Goal: Information Seeking & Learning: Learn about a topic

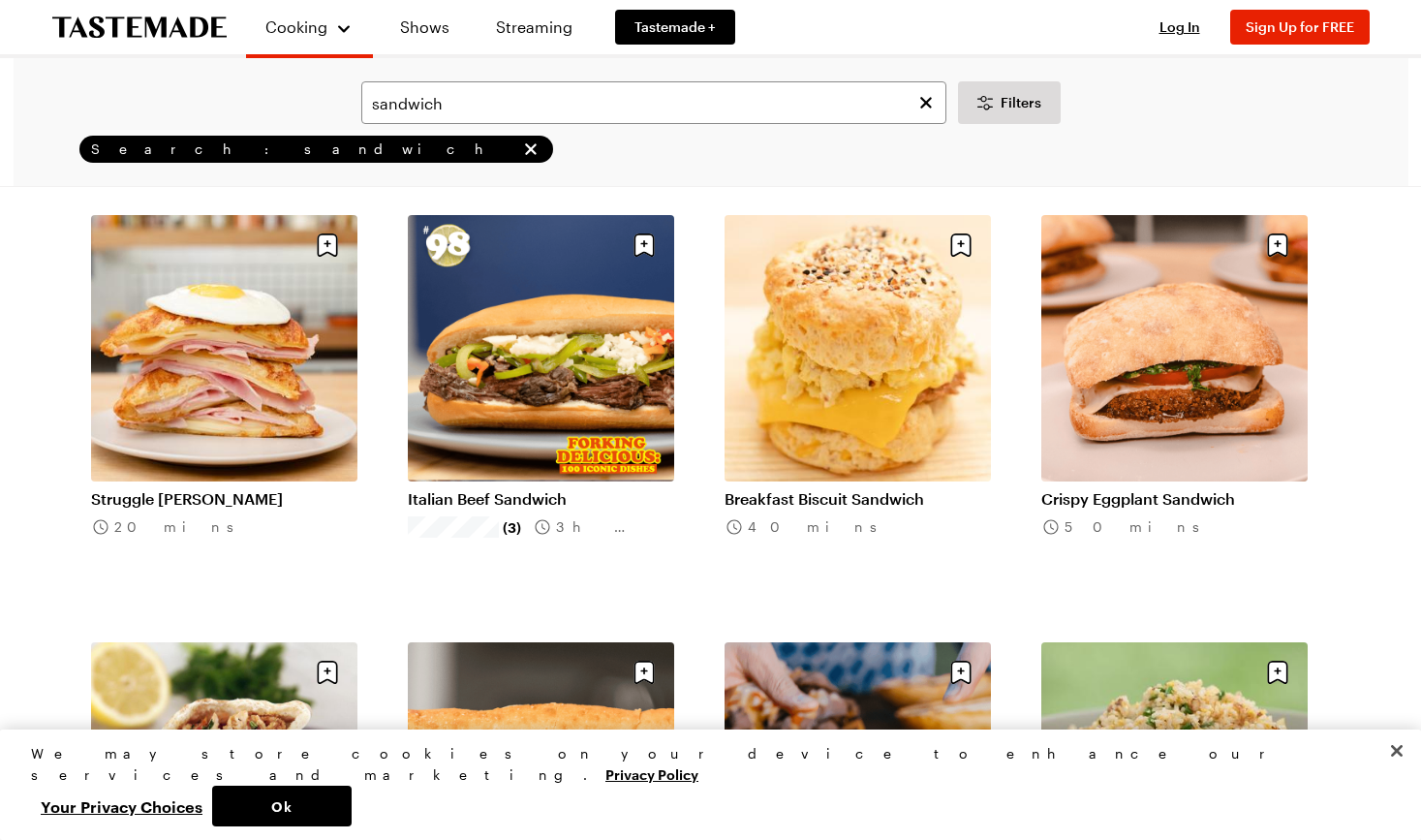
scroll to position [97, 0]
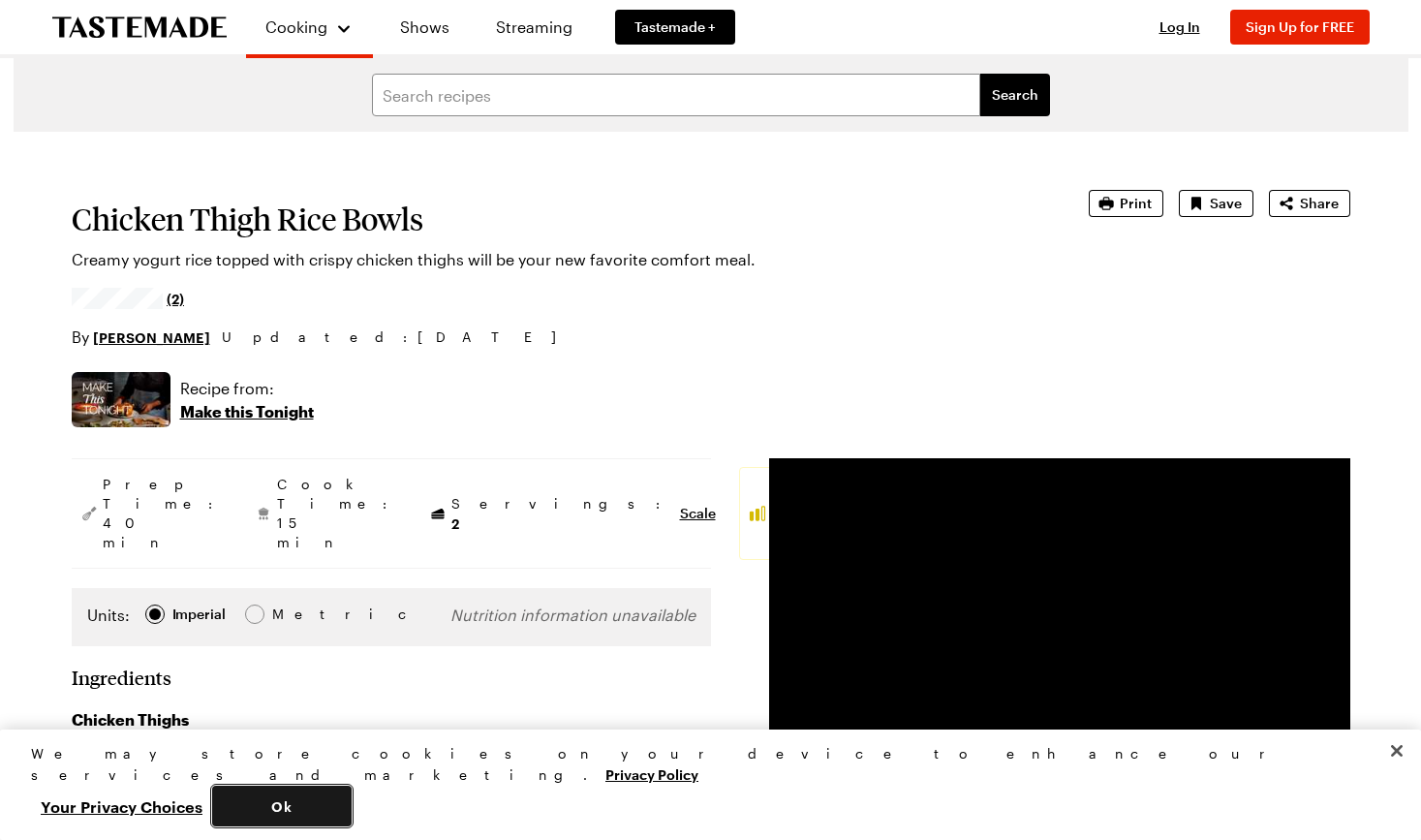
click at [352, 814] on button "Ok" at bounding box center [282, 805] width 139 height 41
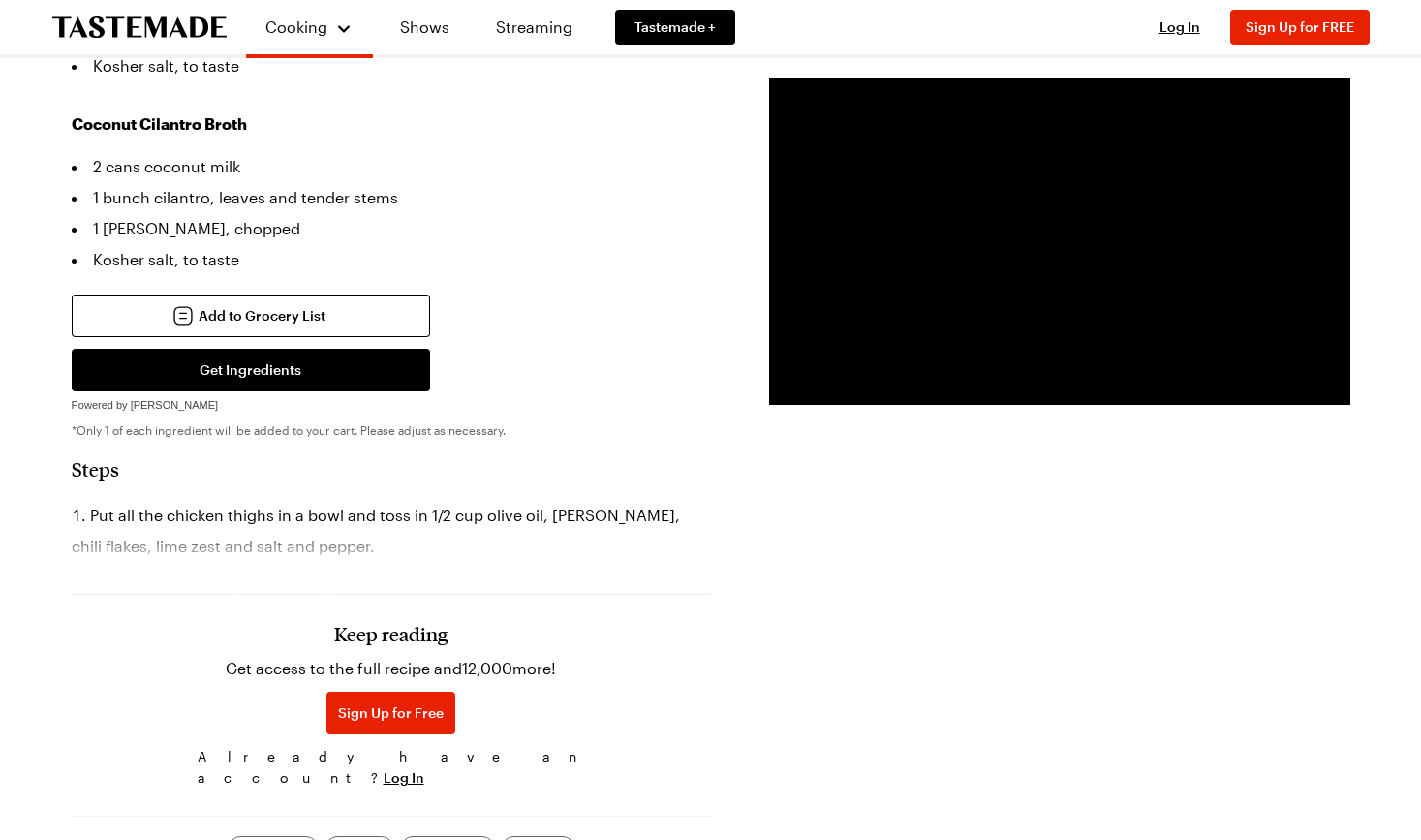
scroll to position [1259, 0]
